Goal: Task Accomplishment & Management: Complete application form

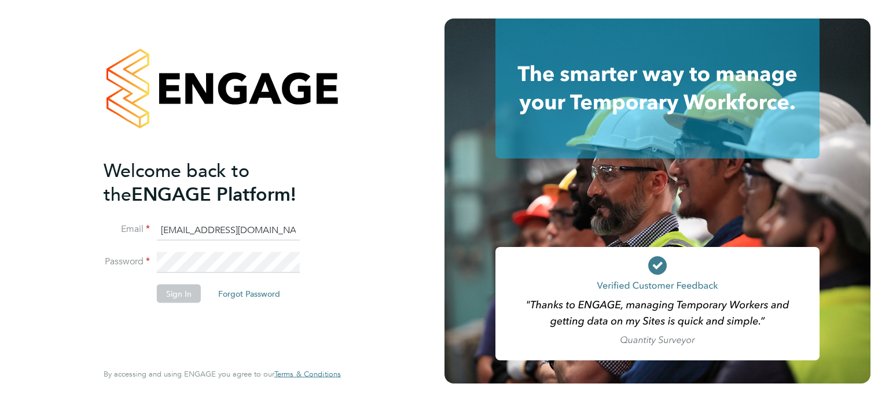
click at [238, 233] on input "[EMAIL_ADDRESS][DOMAIN_NAME]" at bounding box center [228, 230] width 143 height 21
type input "[EMAIL_ADDRESS][DOMAIN_NAME]"
click at [175, 291] on button "Sign In" at bounding box center [179, 293] width 44 height 19
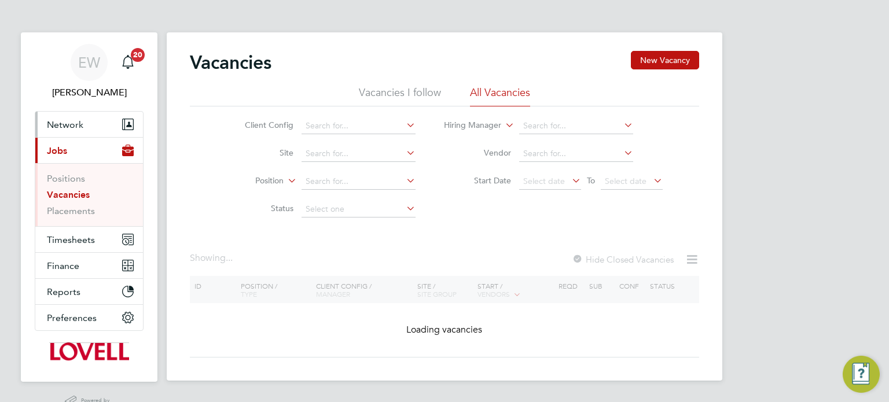
click at [72, 120] on span "Network" at bounding box center [65, 124] width 36 height 11
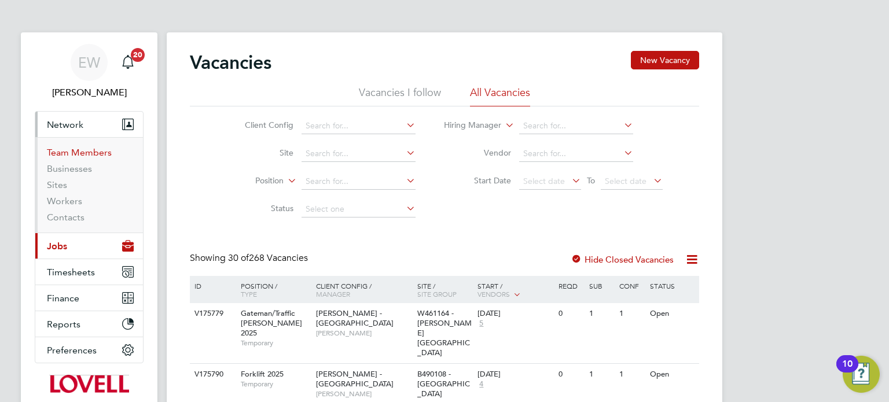
click at [90, 155] on link "Team Members" at bounding box center [79, 152] width 65 height 11
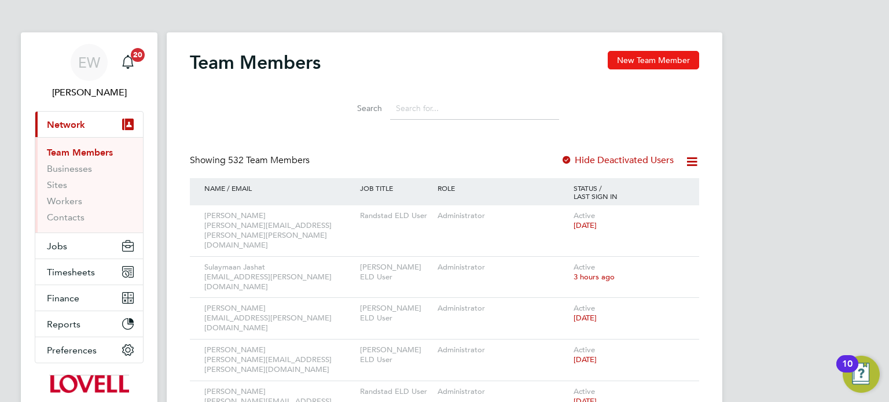
click at [634, 54] on button "New Team Member" at bounding box center [653, 60] width 91 height 19
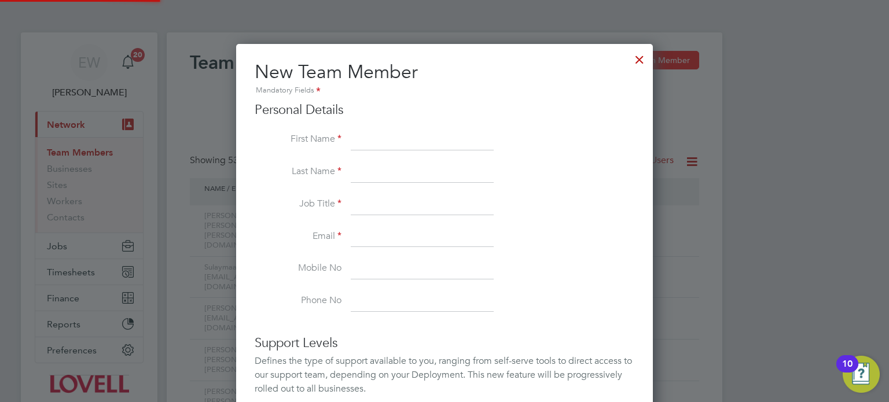
scroll to position [717, 417]
click at [368, 204] on input at bounding box center [422, 204] width 143 height 21
paste input "Alfie.Nicholls@lovell.co.uk"
type input "Alfie.Nicholls@lovell.co.uk"
click at [383, 141] on input at bounding box center [422, 140] width 143 height 21
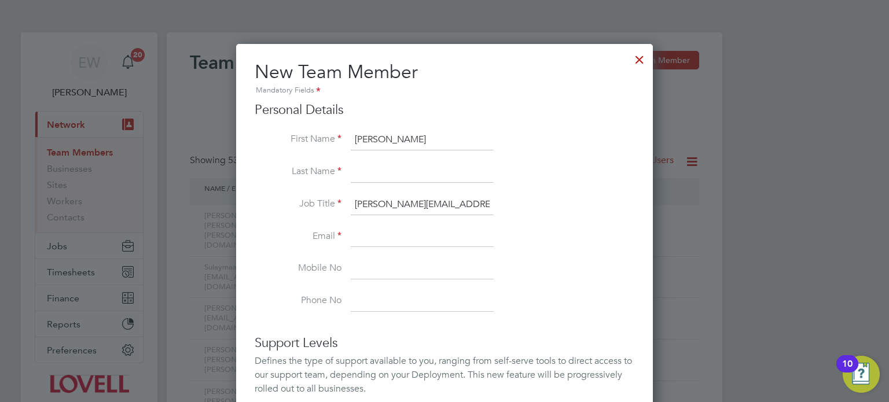
type input "Alfie"
type input "Nicholls"
paste input "Alfie.Nicholls@lovell.co.uk"
type input "Alfie.Nicholls@lovell.co.uk"
drag, startPoint x: 472, startPoint y: 206, endPoint x: 271, endPoint y: 203, distance: 201.4
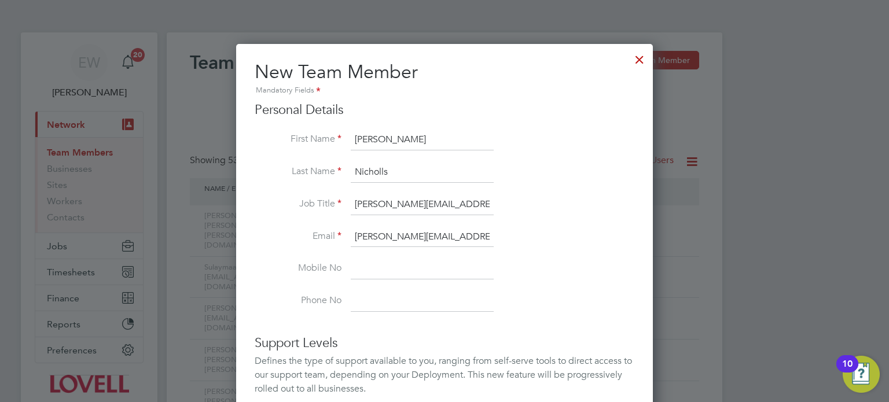
click at [271, 203] on li "Job Title Alfie.Nicholls@lovell.co.uk" at bounding box center [445, 210] width 380 height 32
click at [539, 256] on li "Email Alfie.Nicholls@lovell.co.uk" at bounding box center [445, 243] width 380 height 32
click at [388, 200] on input at bounding box center [422, 204] width 143 height 21
type input "N/A"
click at [571, 226] on li "Job Title N/A" at bounding box center [445, 210] width 380 height 32
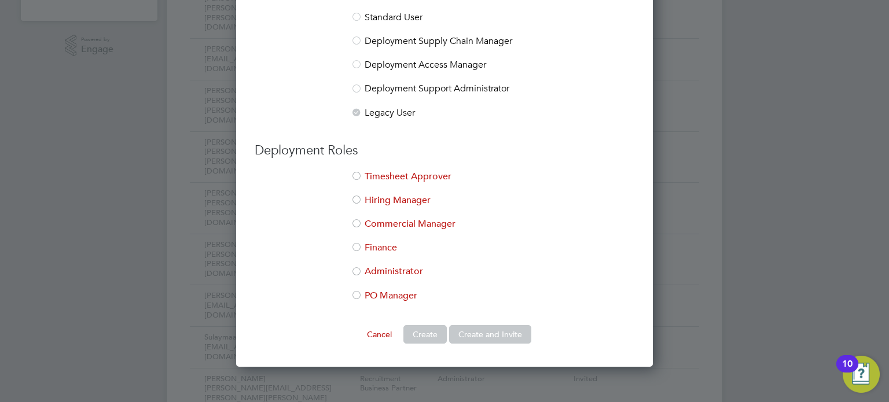
scroll to position [396, 0]
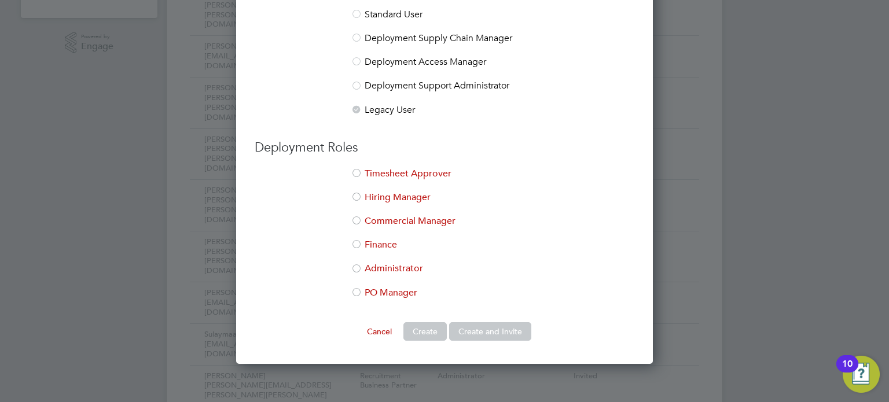
click at [362, 269] on div at bounding box center [357, 270] width 12 height 12
click at [487, 325] on button "Create and Invite" at bounding box center [490, 331] width 82 height 19
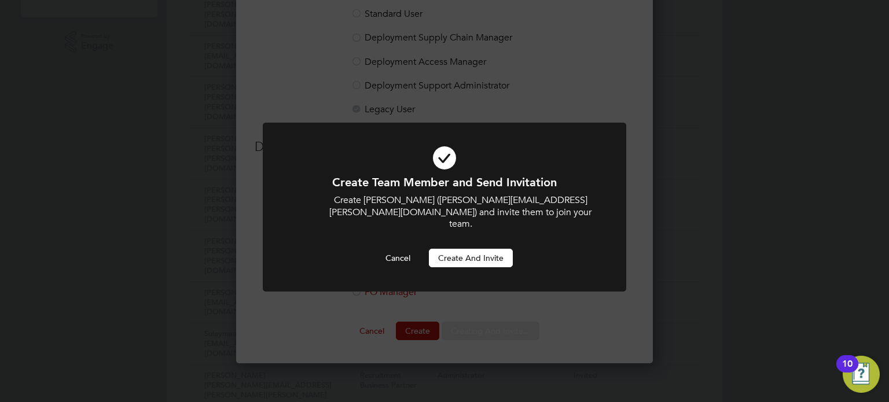
click at [479, 249] on button "Create and invite" at bounding box center [471, 258] width 84 height 19
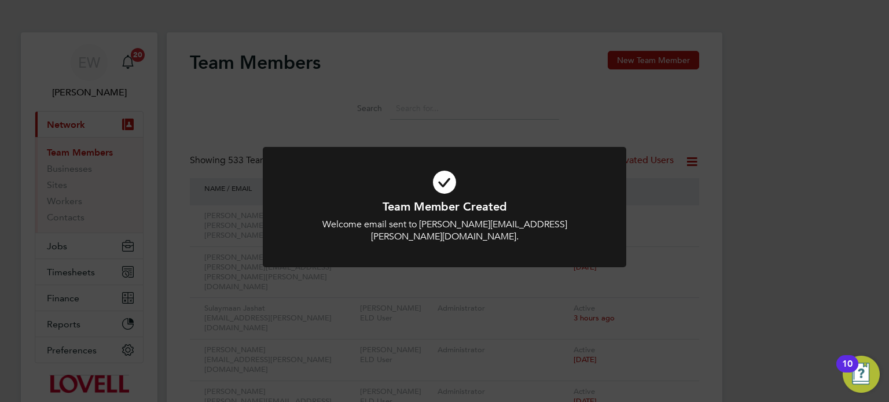
click at [170, 252] on div "Team Member Created Welcome email sent to Alfie.Nicholls@lovell.co.uk. Cancel O…" at bounding box center [444, 201] width 889 height 402
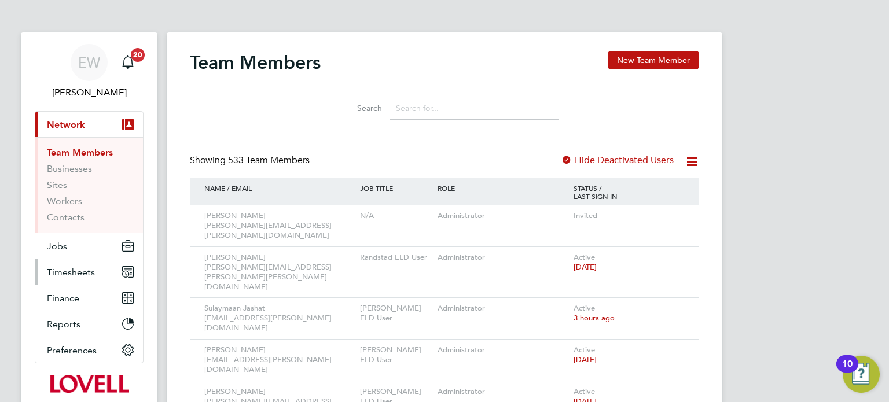
click at [68, 275] on span "Timesheets" at bounding box center [71, 272] width 48 height 11
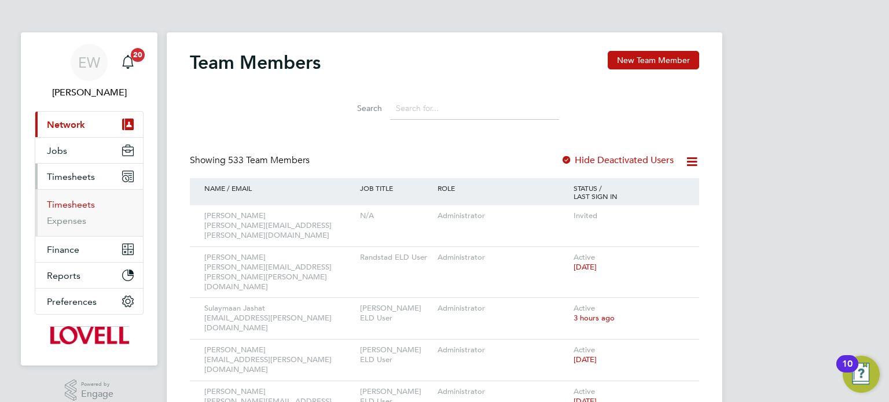
click at [83, 204] on link "Timesheets" at bounding box center [71, 204] width 48 height 11
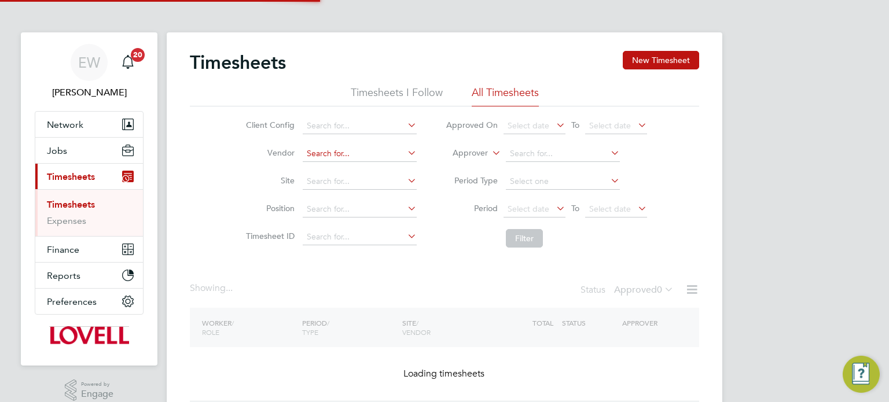
click at [363, 156] on input at bounding box center [360, 154] width 114 height 16
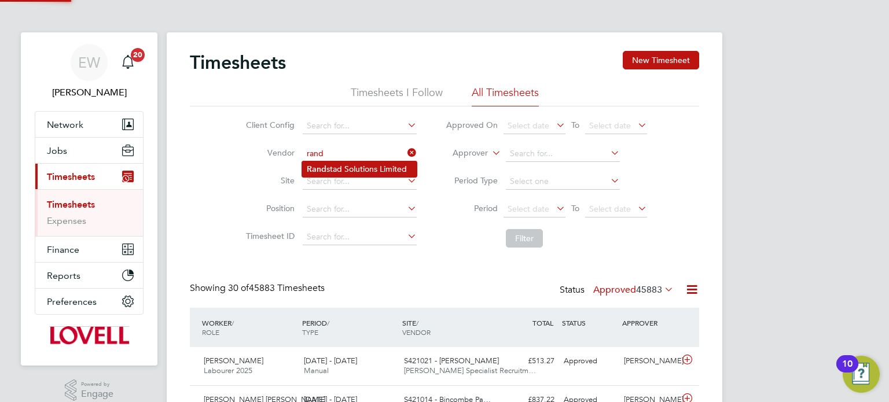
click at [366, 167] on li "Rand stad Solutions Limited" at bounding box center [359, 169] width 115 height 16
type input "Randstad Solutions Limited"
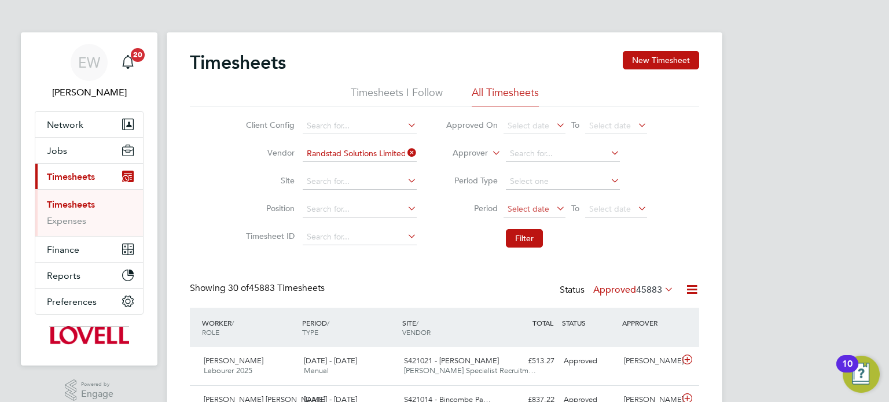
click at [525, 202] on span "Select date" at bounding box center [535, 210] width 62 height 16
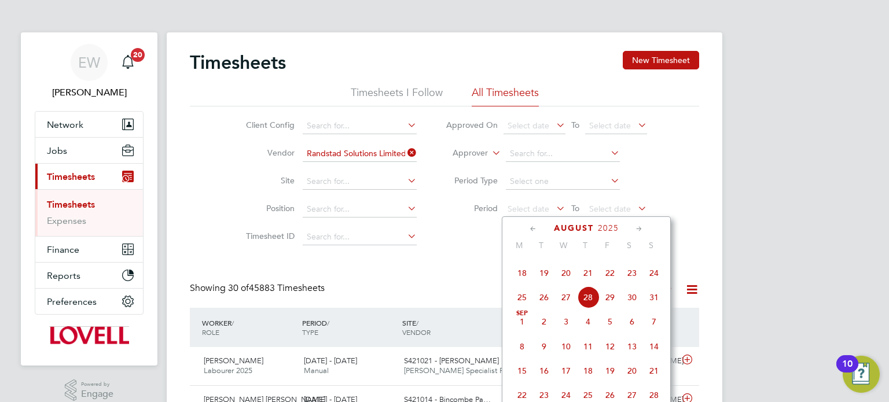
click at [640, 260] on span "16" at bounding box center [632, 249] width 22 height 22
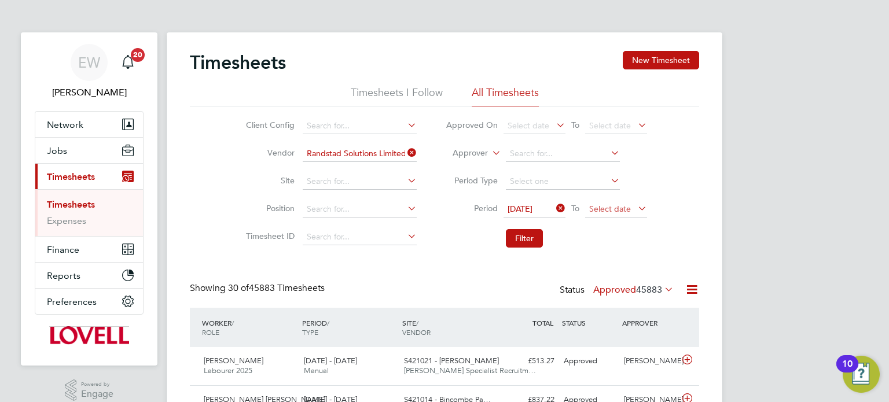
click at [613, 213] on span "Select date" at bounding box center [610, 209] width 42 height 10
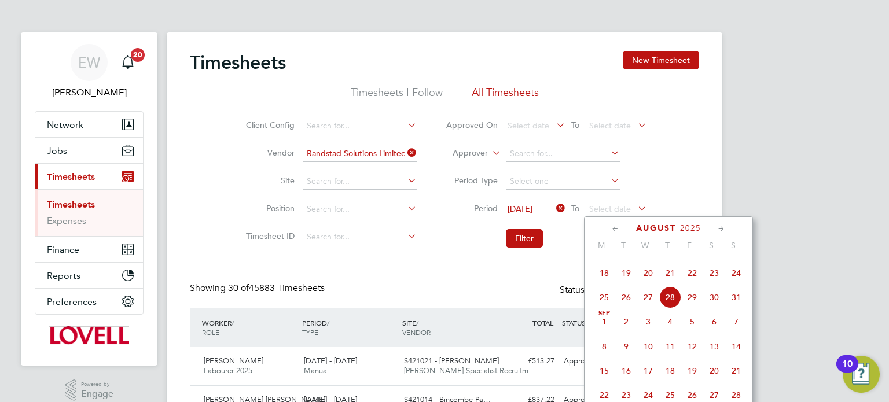
click at [685, 281] on div "Aug 1 2 3 4 5 6 7 8 9 10 11 12 13 14 15 16 17 18 19 20 21 22 23 24 25 26 27 28 …" at bounding box center [675, 250] width 171 height 122
click at [695, 284] on span "22" at bounding box center [692, 273] width 22 height 22
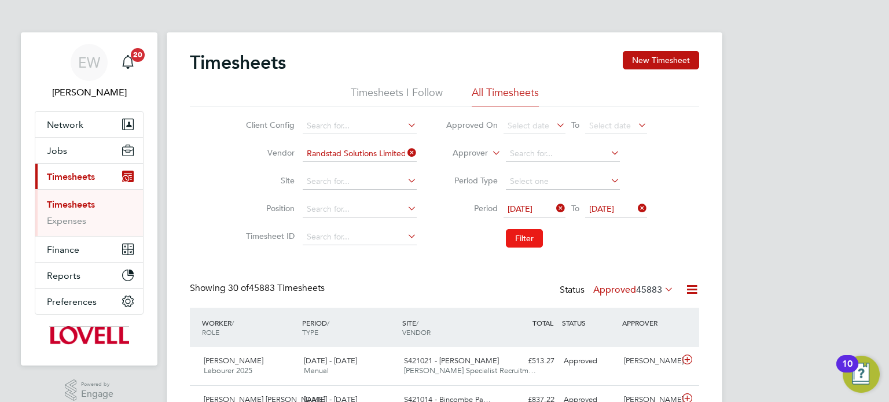
click at [533, 238] on button "Filter" at bounding box center [524, 238] width 37 height 19
click at [630, 288] on label "Approved 87" at bounding box center [641, 290] width 65 height 12
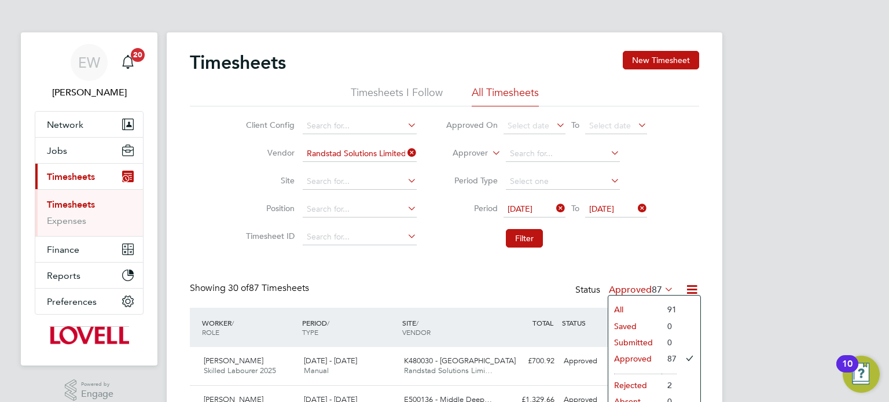
click at [405, 152] on icon at bounding box center [405, 153] width 0 height 16
click at [353, 179] on input at bounding box center [360, 182] width 114 height 16
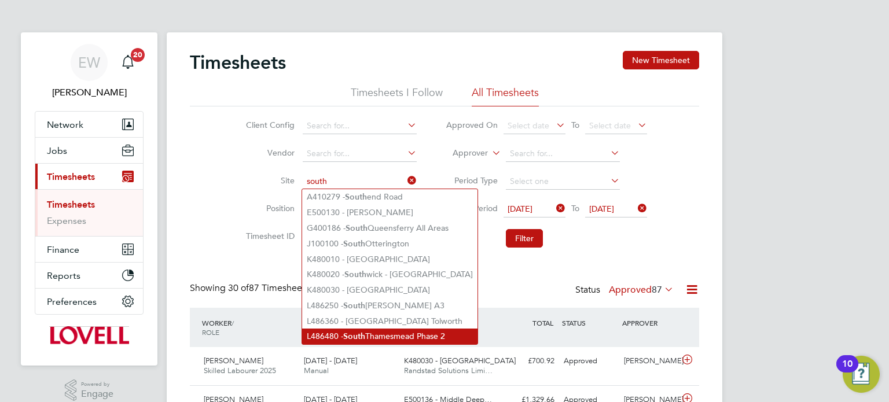
click at [413, 329] on li "L486480 - South Thamesmead Phase 2" at bounding box center [389, 337] width 175 height 16
type input "L486480 - South Thamesmead Phase 2"
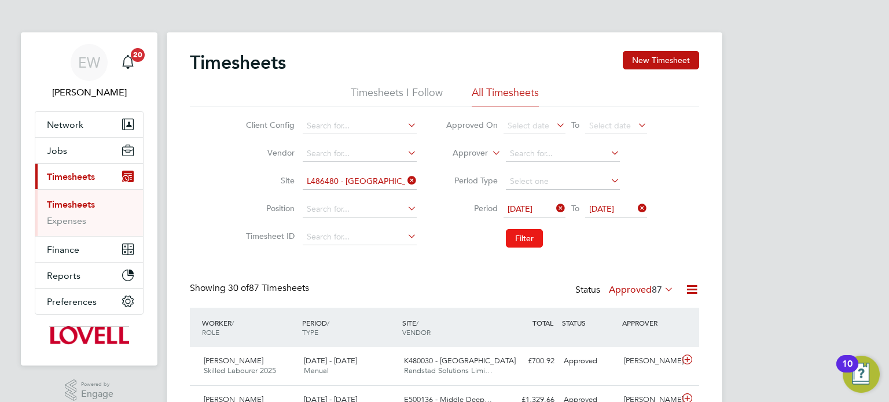
click at [526, 230] on button "Filter" at bounding box center [524, 238] width 37 height 19
click at [405, 180] on icon at bounding box center [405, 180] width 0 height 16
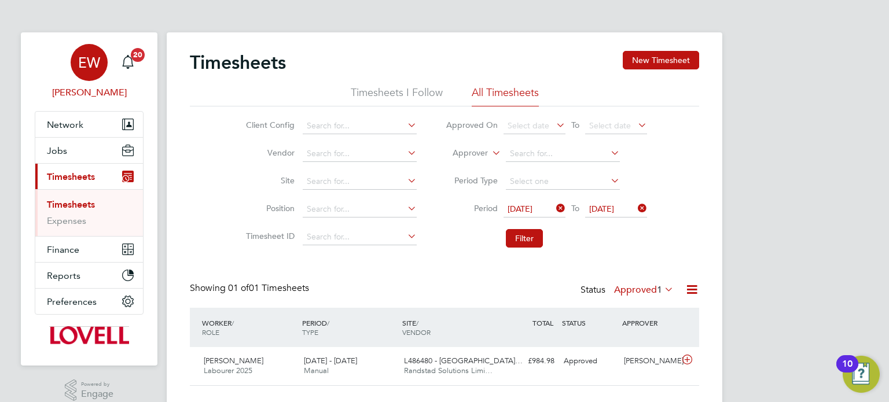
click at [79, 55] on span "EW" at bounding box center [89, 62] width 22 height 15
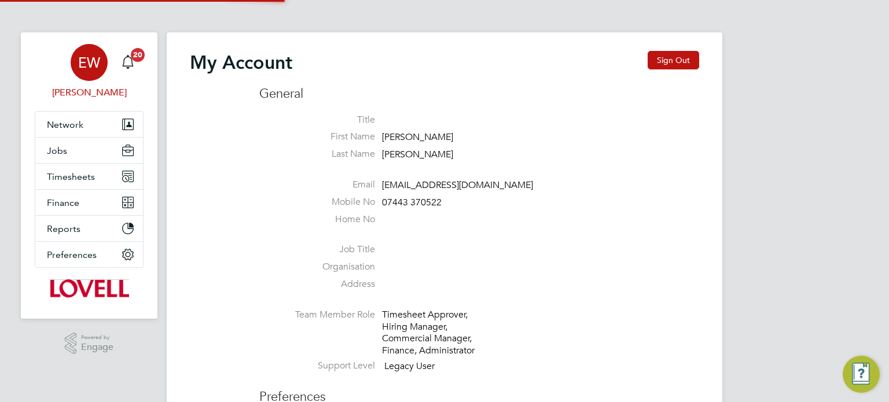
type input "labourdeskmslv@randstadcpe.com"
click at [677, 61] on button "Sign Out" at bounding box center [674, 60] width 52 height 19
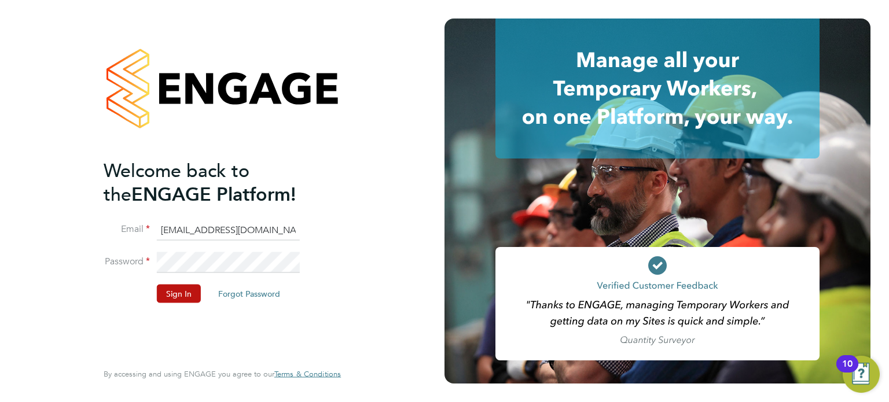
click at [230, 236] on input "labourdeskmslv@randstadcpe.com" at bounding box center [228, 230] width 143 height 21
type input "emma.wells@randstad.co.uk"
click at [185, 293] on button "Sign In" at bounding box center [179, 293] width 44 height 19
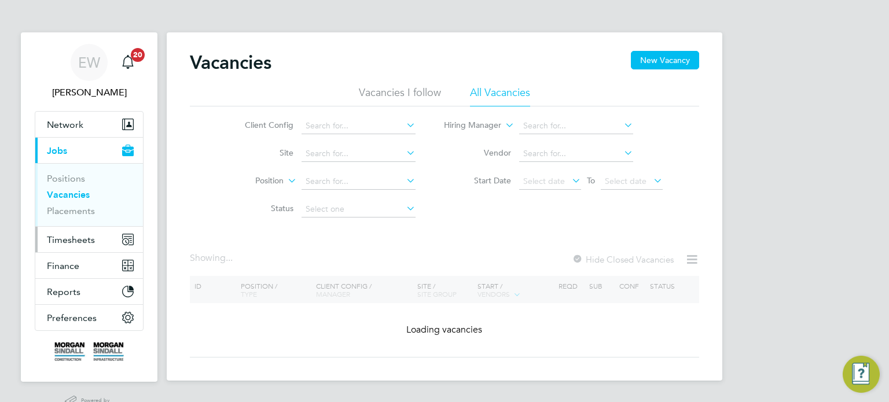
click at [86, 239] on span "Timesheets" at bounding box center [71, 239] width 48 height 11
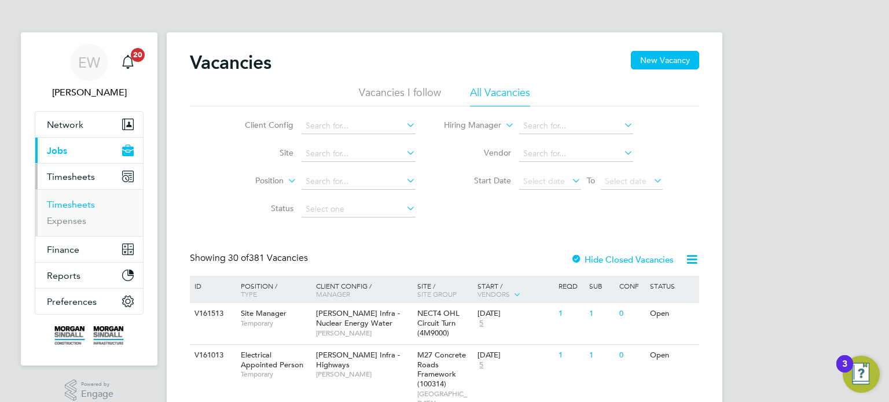
click at [74, 206] on link "Timesheets" at bounding box center [71, 204] width 48 height 11
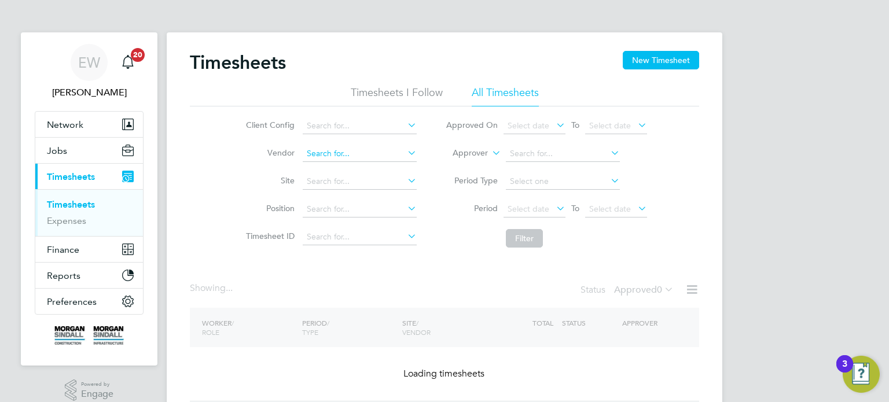
click at [362, 152] on input at bounding box center [360, 154] width 114 height 16
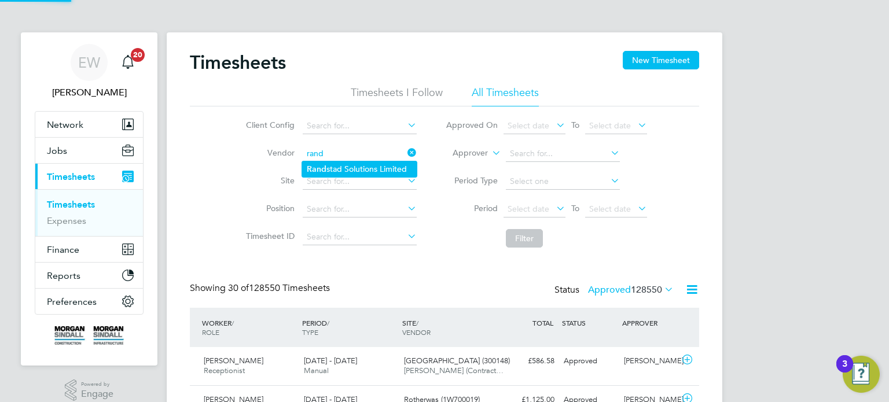
click at [362, 166] on li "Rand stad Solutions Limited" at bounding box center [359, 169] width 115 height 16
type input "Randstad Solutions Limited"
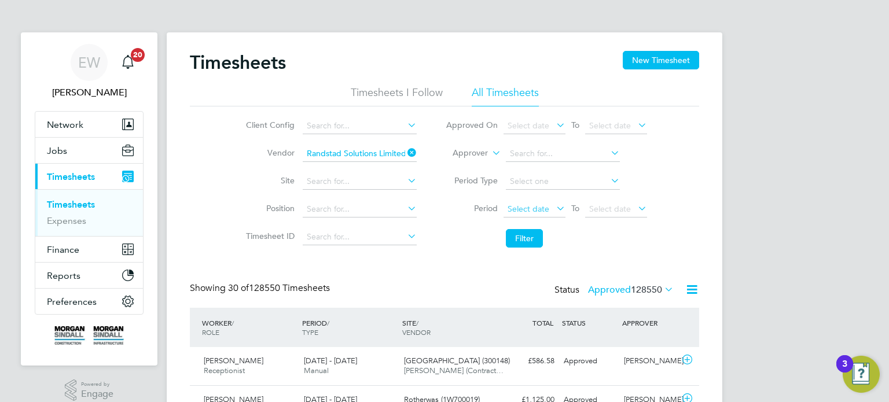
click at [545, 205] on span "Select date" at bounding box center [529, 209] width 42 height 10
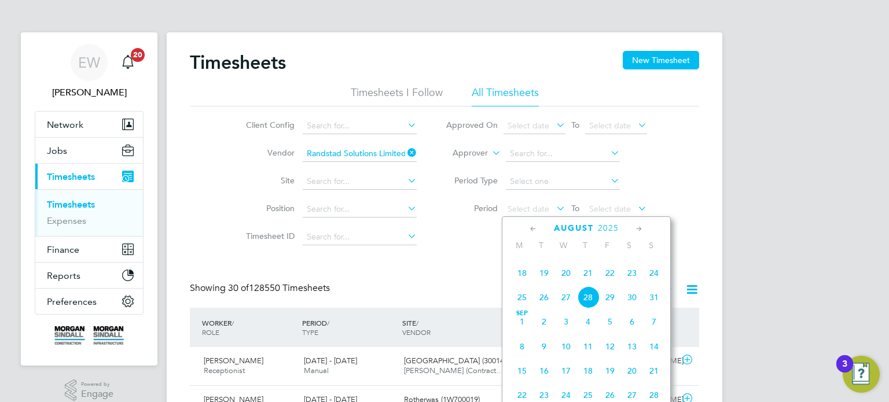
click at [636, 260] on span "16" at bounding box center [632, 249] width 22 height 22
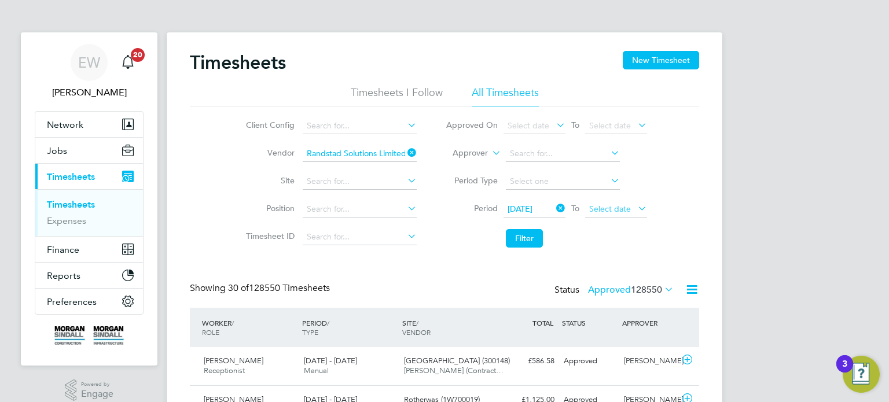
click at [612, 207] on span "Select date" at bounding box center [610, 209] width 42 height 10
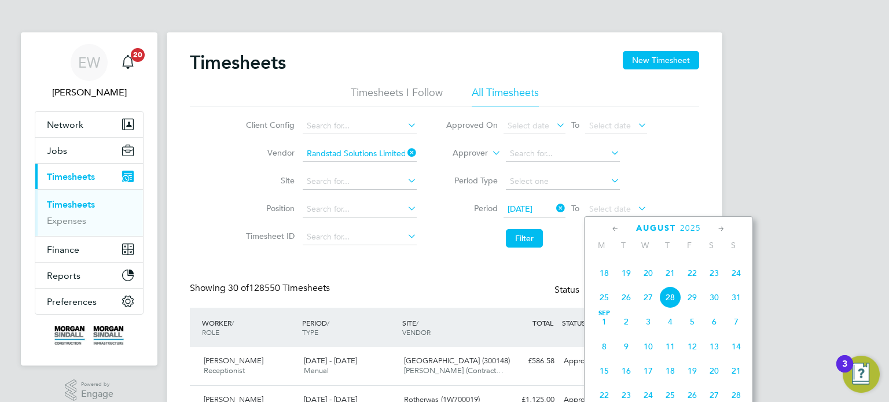
click at [689, 284] on span "22" at bounding box center [692, 273] width 22 height 22
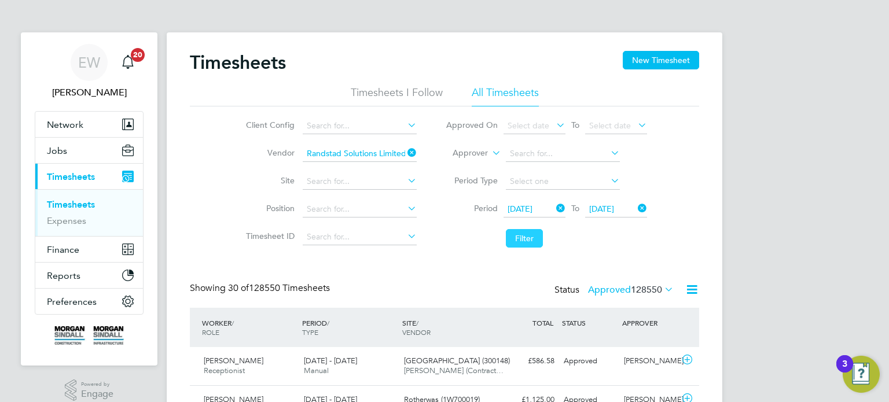
click at [532, 241] on button "Filter" at bounding box center [524, 238] width 37 height 19
click at [646, 289] on span "208" at bounding box center [654, 290] width 16 height 12
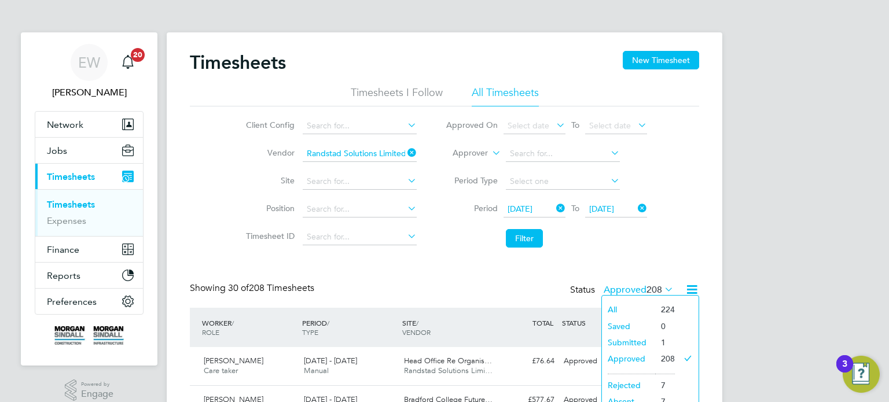
click at [635, 342] on li "Submitted" at bounding box center [628, 343] width 53 height 16
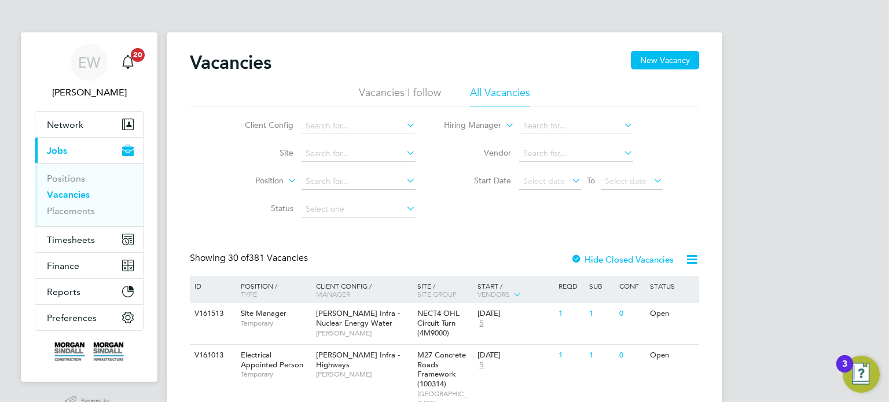
click at [79, 204] on li "Vacancies" at bounding box center [90, 197] width 87 height 16
click at [83, 207] on link "Placements" at bounding box center [71, 210] width 48 height 11
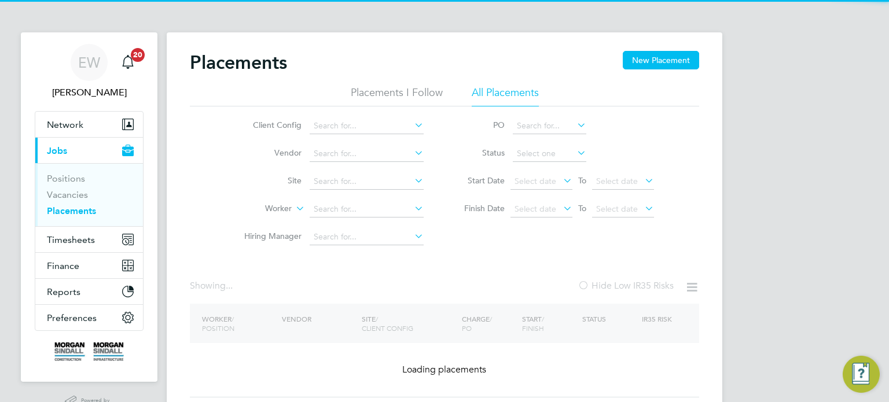
click at [346, 173] on li "Site" at bounding box center [330, 182] width 218 height 28
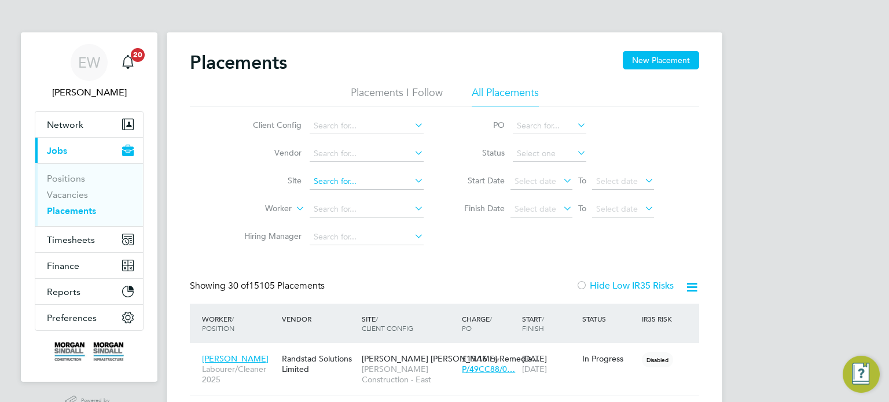
click at [345, 178] on input at bounding box center [367, 182] width 114 height 16
type input "l"
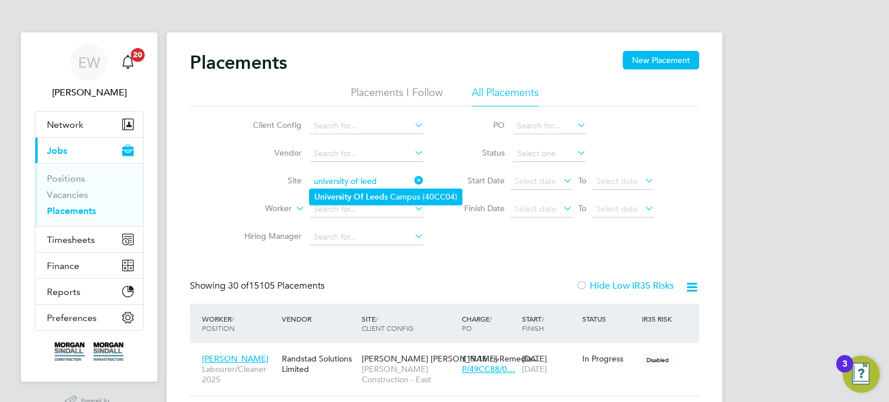
click at [376, 202] on li "University Of Leed s Campus (40CC04)" at bounding box center [386, 197] width 152 height 16
type input "University Of Leeds Campus (40CC04)"
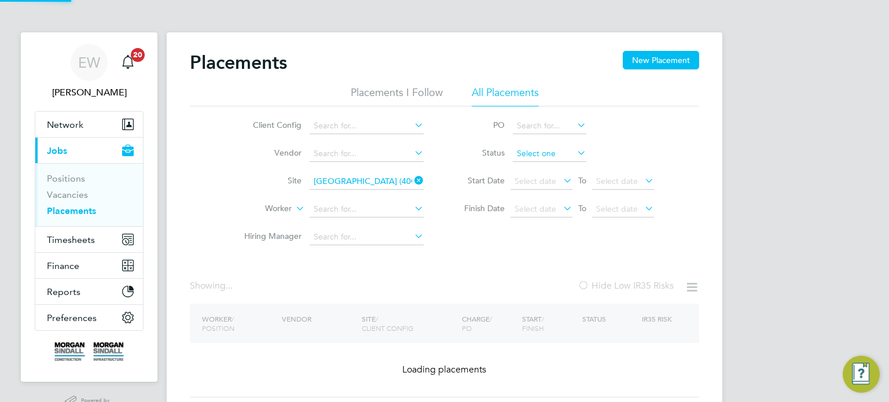
click at [531, 160] on input at bounding box center [550, 154] width 74 height 16
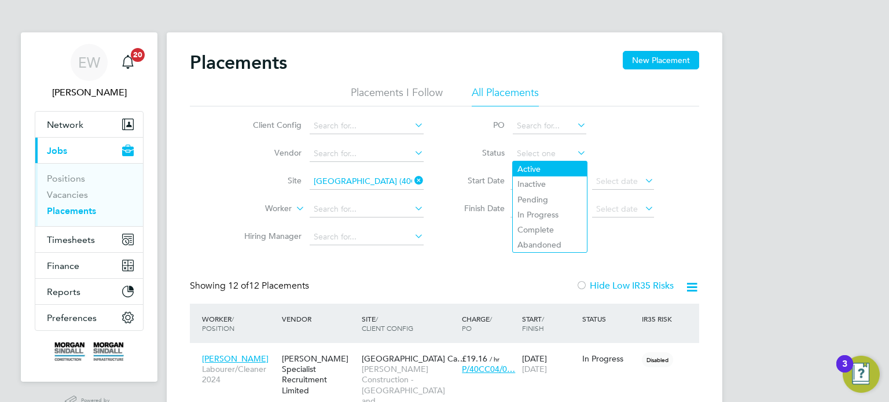
click at [540, 171] on li "Active" at bounding box center [550, 168] width 74 height 15
type input "Active"
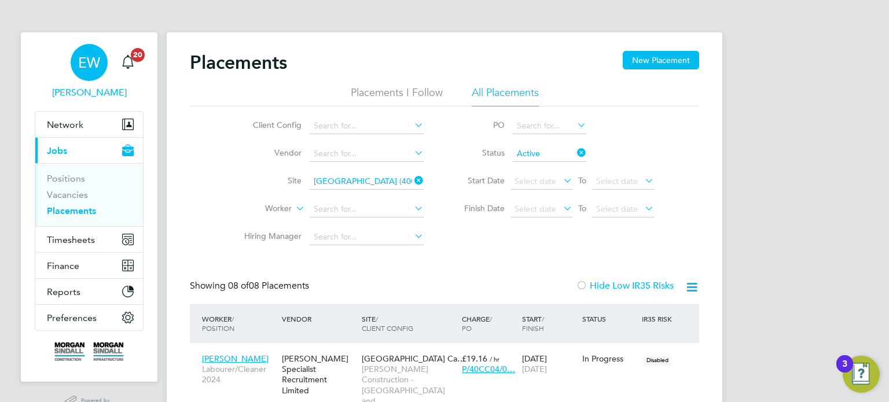
click at [93, 72] on div "EW" at bounding box center [89, 62] width 37 height 37
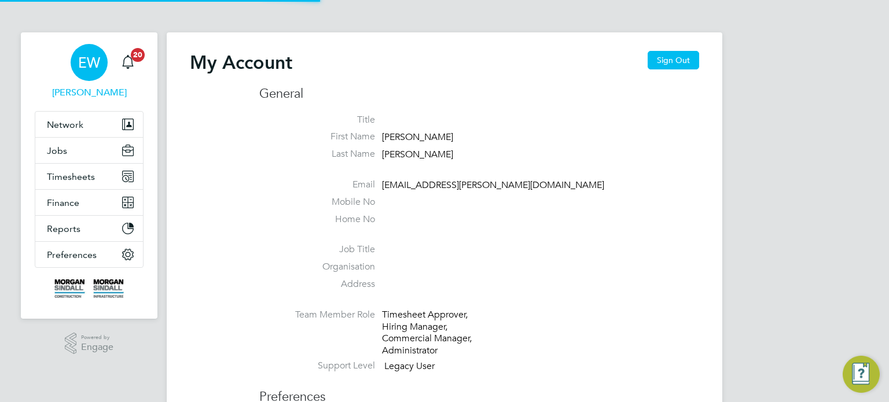
type input "emma.wells@randstad.co.uk"
click at [649, 55] on button "Sign Out" at bounding box center [674, 60] width 52 height 19
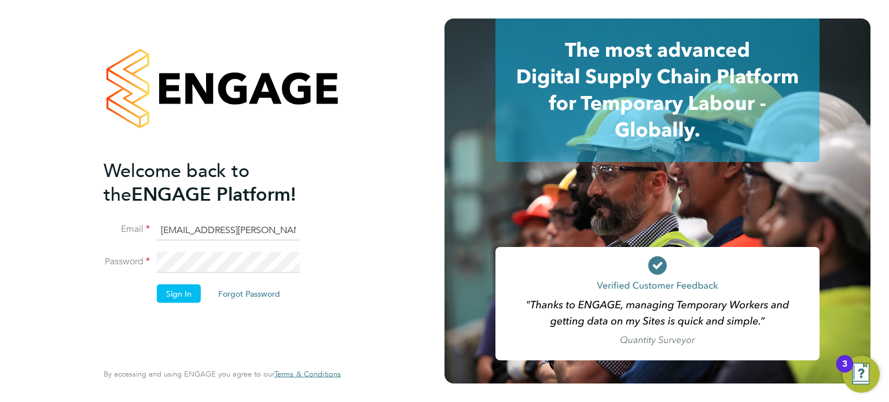
click at [254, 236] on input "emma.wells@randstad.co.uk" at bounding box center [228, 230] width 143 height 21
click at [234, 224] on input "cscportals@randstadcpe.com" at bounding box center [228, 230] width 143 height 21
click at [242, 230] on input "cscportals@randstadcpe.com" at bounding box center [228, 230] width 143 height 21
type input "labourdeskmslv@randstadcpe.com"
click at [179, 290] on button "Sign In" at bounding box center [179, 293] width 44 height 19
